Goal: Task Accomplishment & Management: Manage account settings

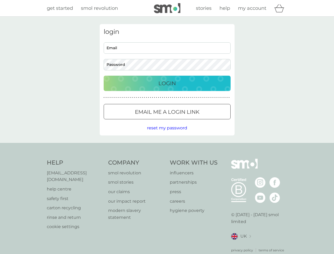
click at [280, 8] on icon "basket" at bounding box center [279, 8] width 10 height 8
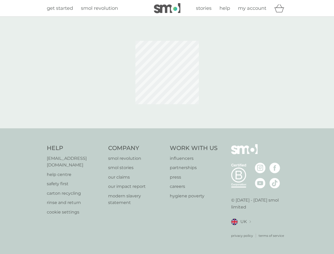
click at [167, 111] on div at bounding box center [167, 72] width 143 height 97
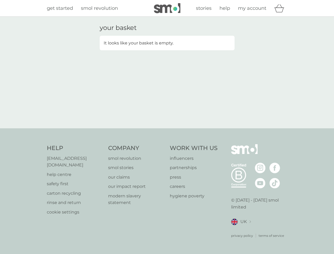
click at [167, 128] on div "your basket It looks like your basket is empty." at bounding box center [167, 72] width 334 height 111
click at [241, 229] on div "privacy policy terms of service" at bounding box center [259, 231] width 56 height 13
